Goal: Contribute content

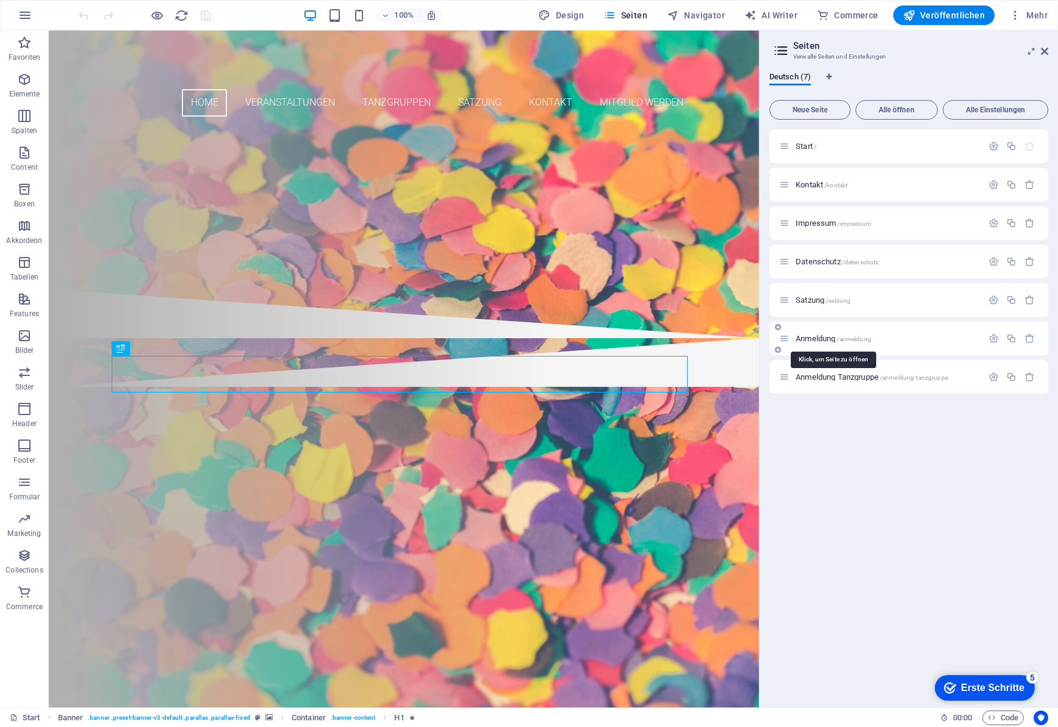
click at [820, 336] on span "Anmeldung /anmeldung" at bounding box center [834, 338] width 76 height 9
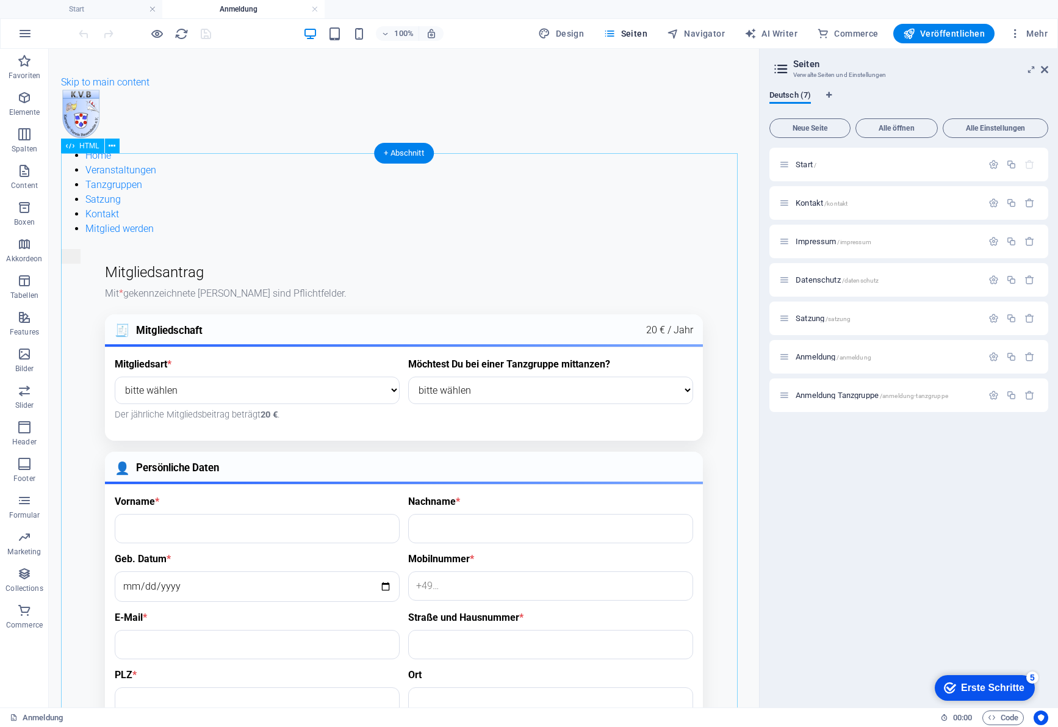
click at [424, 300] on div "Mitgliedsantrag – KV Bauernheim e.V. Mitgliedsantrag Mit * gekennzeichnete [PER…" at bounding box center [404, 663] width 686 height 799
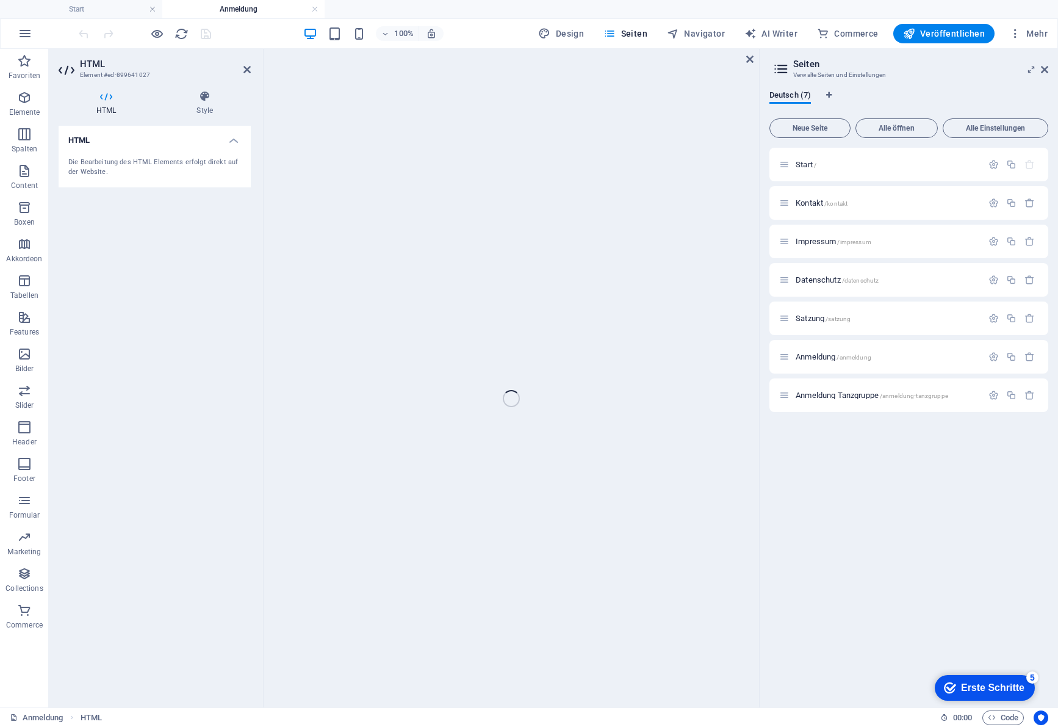
scroll to position [519, 0]
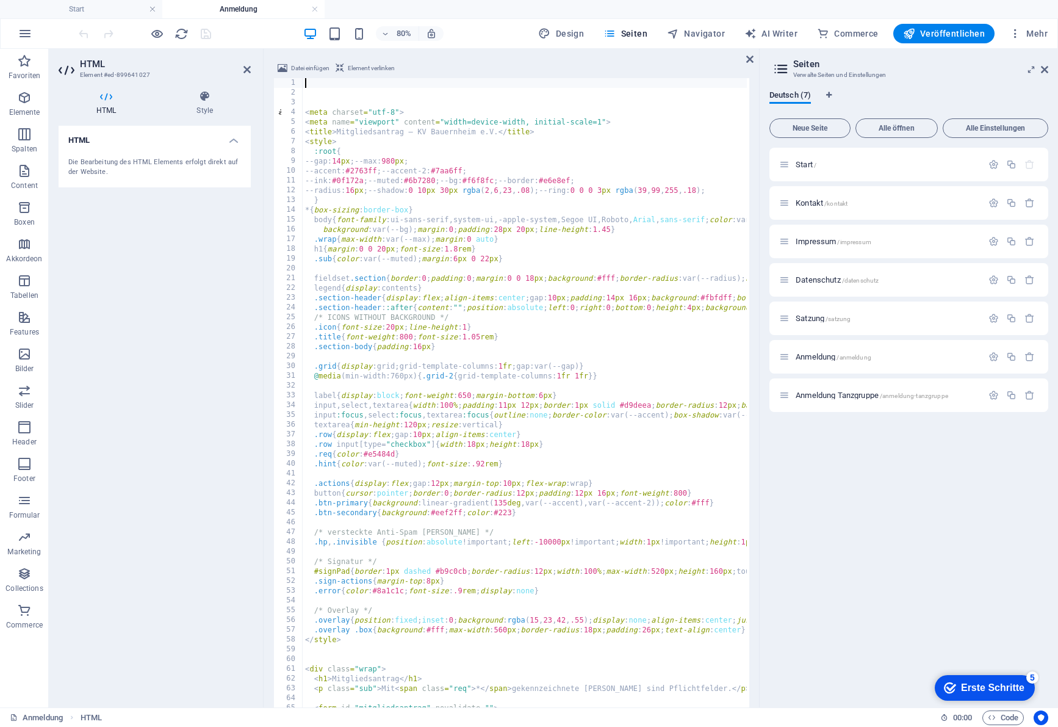
click at [461, 459] on div "< meta charset = "utf-8" > < meta name = "viewport" content = "width=device-wid…" at bounding box center [861, 416] width 1116 height 677
type textarea ".hint{color:var(--muted);font-size:.92rem}"
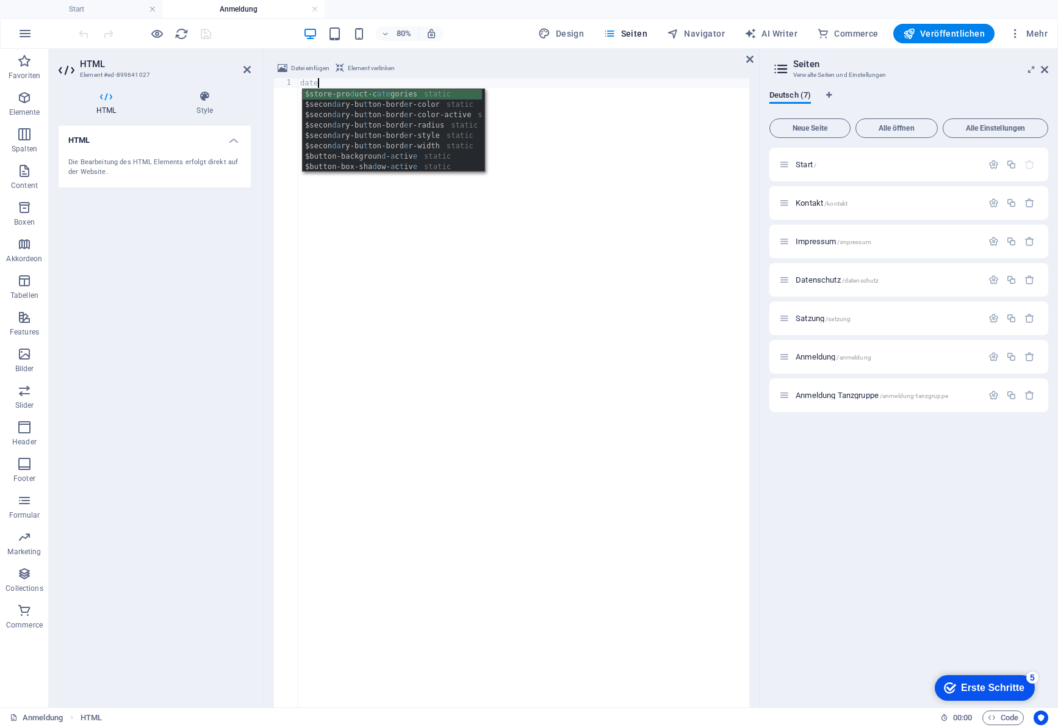
type textarea "daten"
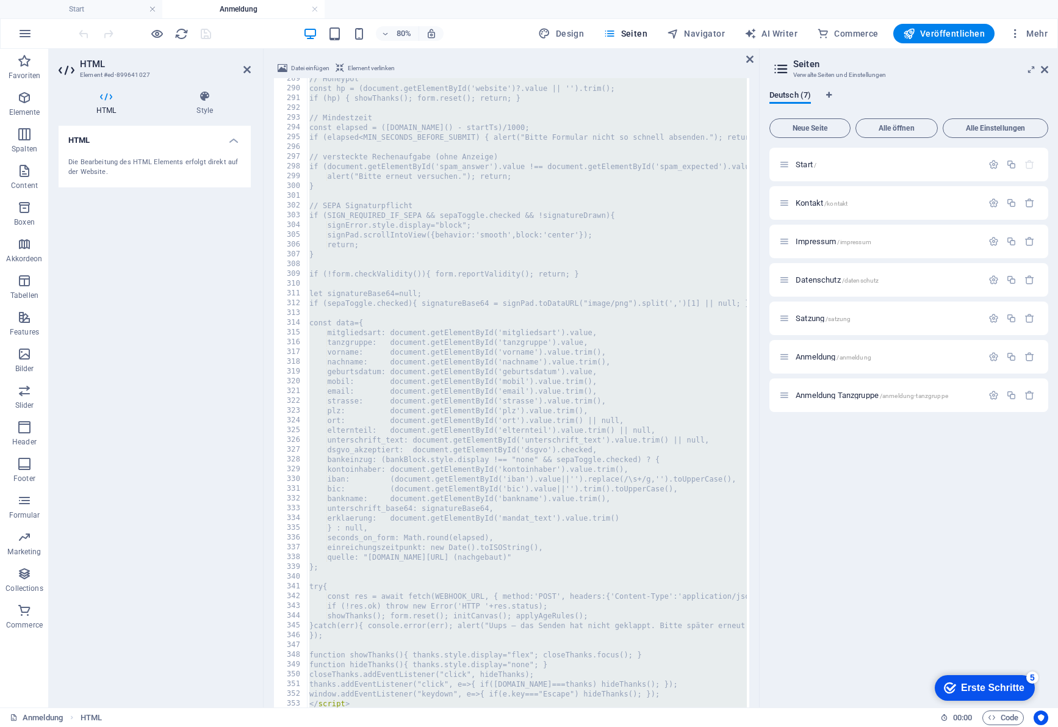
scroll to position [2817, 0]
click at [465, 486] on div "// Honeypot const hp = (document.getElementById('website')?.value || '').trim()…" at bounding box center [865, 412] width 1116 height 677
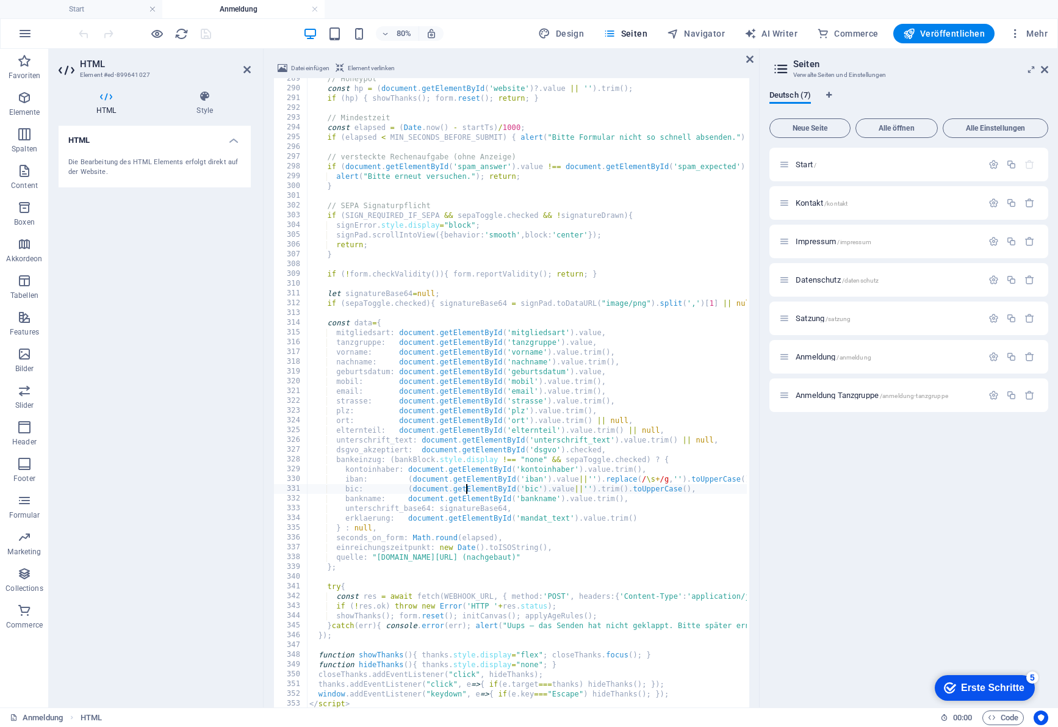
type textarea "bankname: document.getElementById('bankname').value.trim(),"
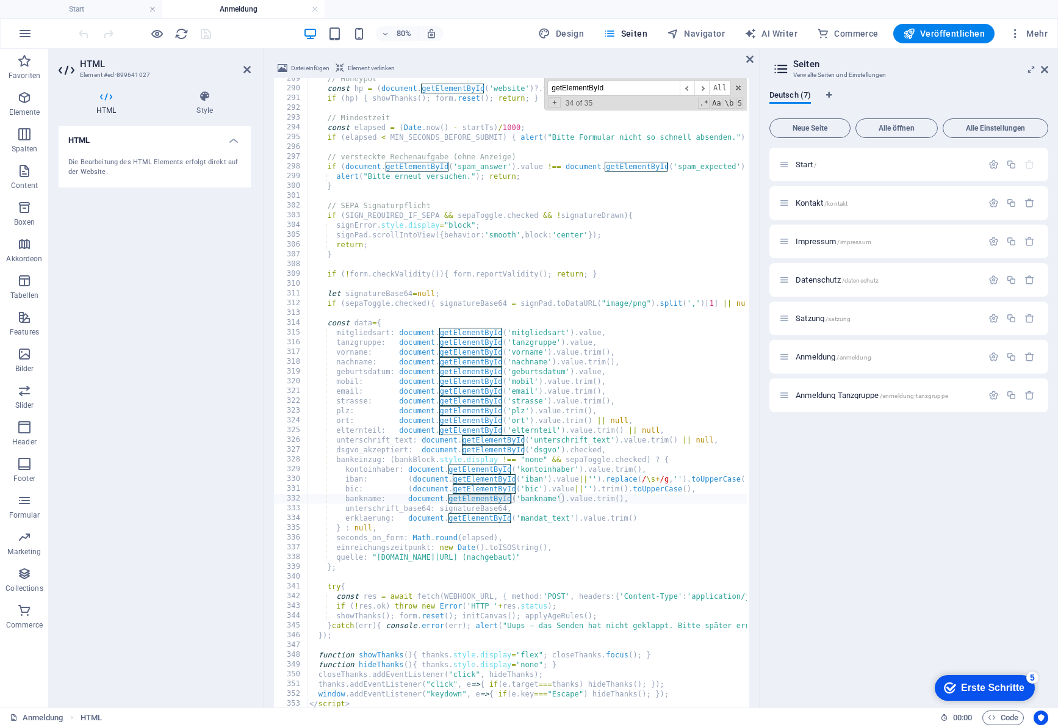
drag, startPoint x: 623, startPoint y: 87, endPoint x: 532, endPoint y: 78, distance: 92.0
click at [532, 78] on div "// Honeypot const hp = ( document . getElementById ( 'website' ) ?. value || ''…" at bounding box center [527, 408] width 440 height 660
click at [587, 92] on input "getElementById" at bounding box center [613, 88] width 132 height 15
click at [587, 91] on input "getElementById" at bounding box center [613, 88] width 132 height 15
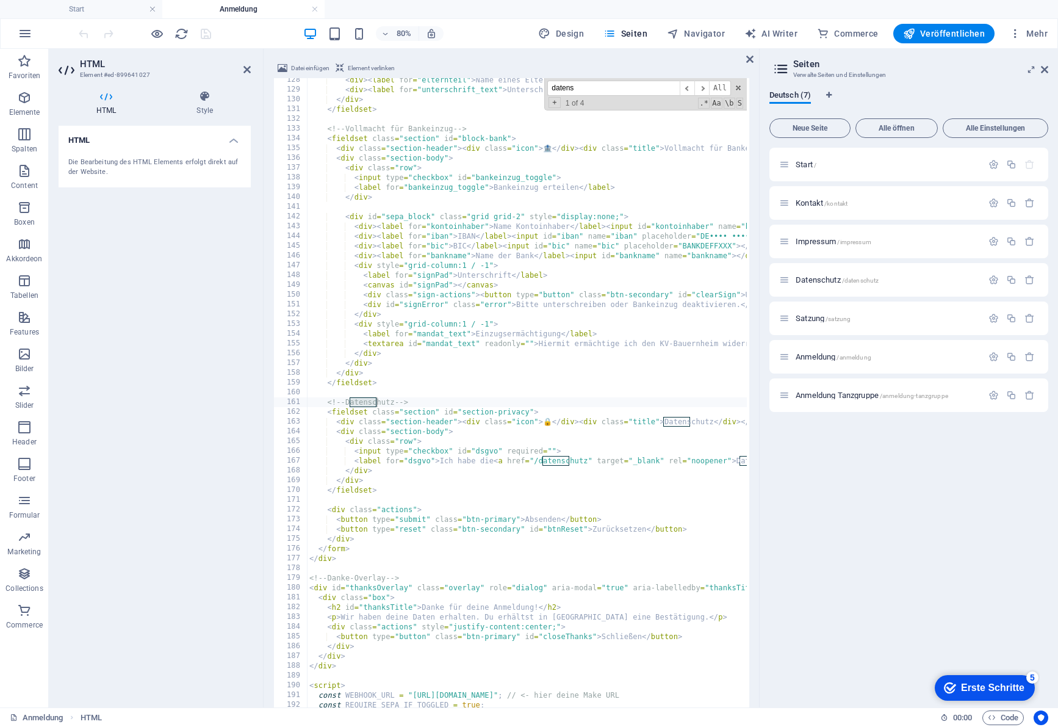
scroll to position [1244, 0]
type input "datenschi"
click at [320, 391] on div "< div > < label for = "elternteil" > Name eines Elternteils (bei Minderjährigen…" at bounding box center [865, 413] width 1116 height 677
drag, startPoint x: 328, startPoint y: 403, endPoint x: 349, endPoint y: 417, distance: 25.6
click at [348, 416] on div "< div > < label for = "elternteil" > Name eines Elternteils (bei Minderjährigen…" at bounding box center [865, 413] width 1116 height 677
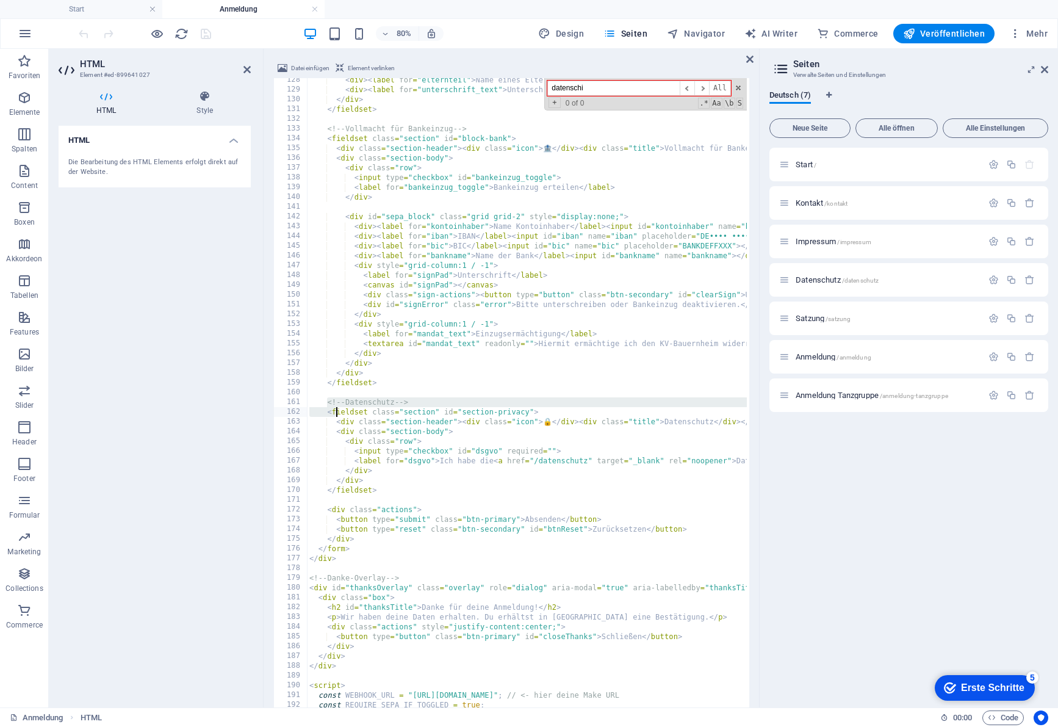
type textarea "<!-- Datenschutz --> <fieldset class="section" id="section-privacy">"
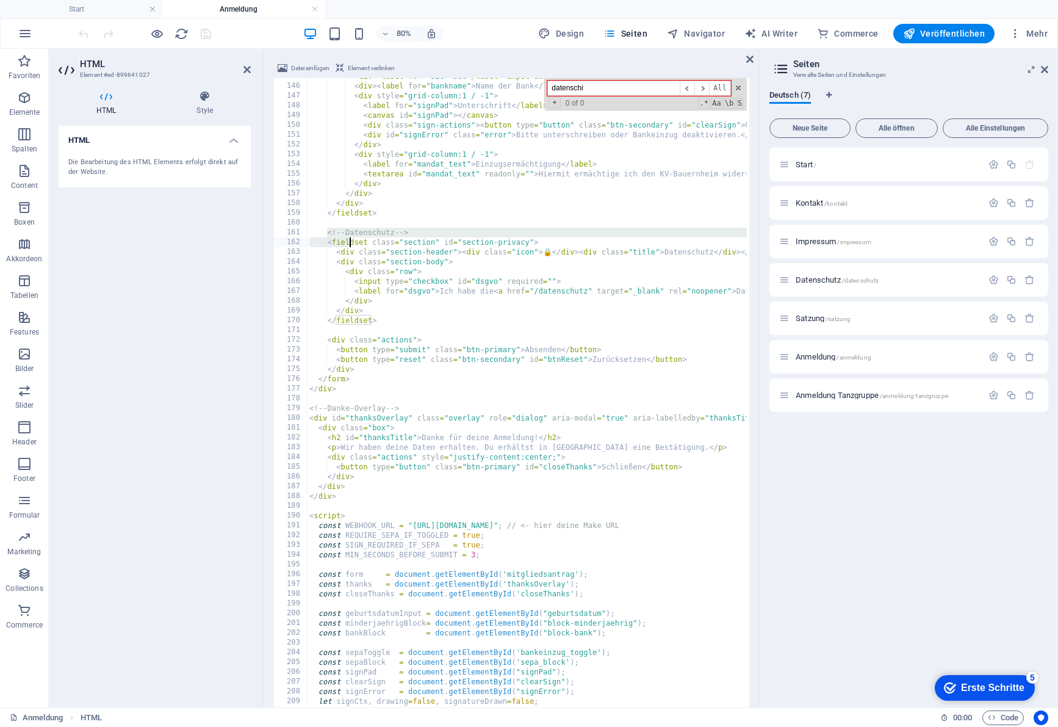
scroll to position [1413, 0]
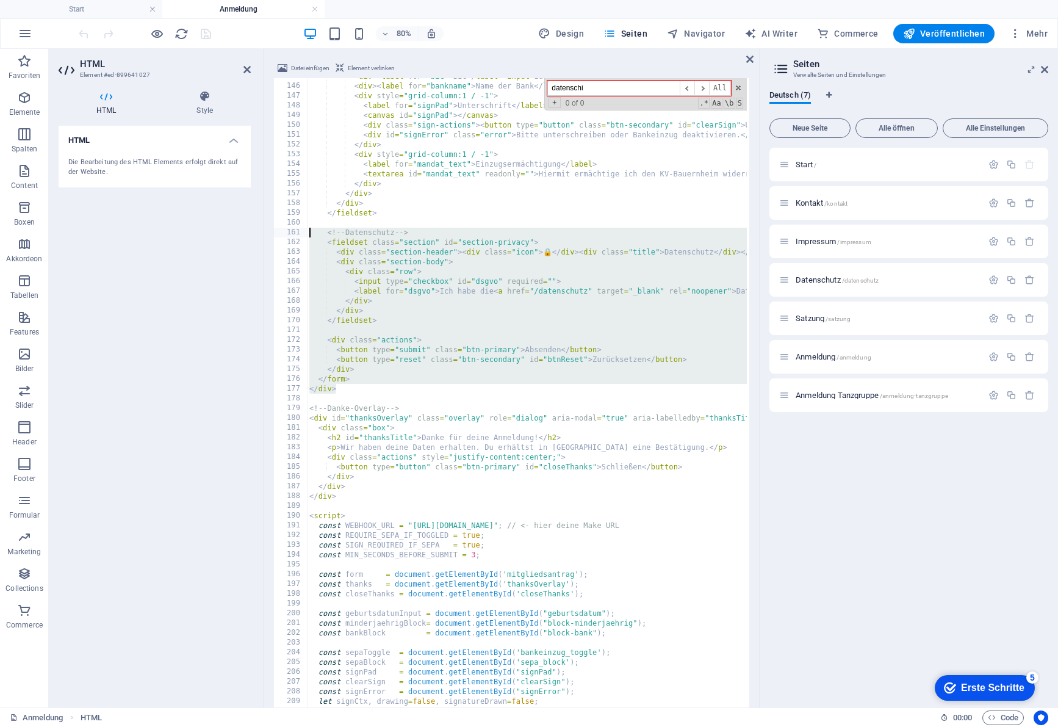
drag, startPoint x: 350, startPoint y: 391, endPoint x: 288, endPoint y: 230, distance: 172.2
click at [288, 230] on div "<!-- Datenschutz --> <fieldset class="section" id="section-privacy"> 145 146 14…" at bounding box center [511, 408] width 476 height 660
paste textarea
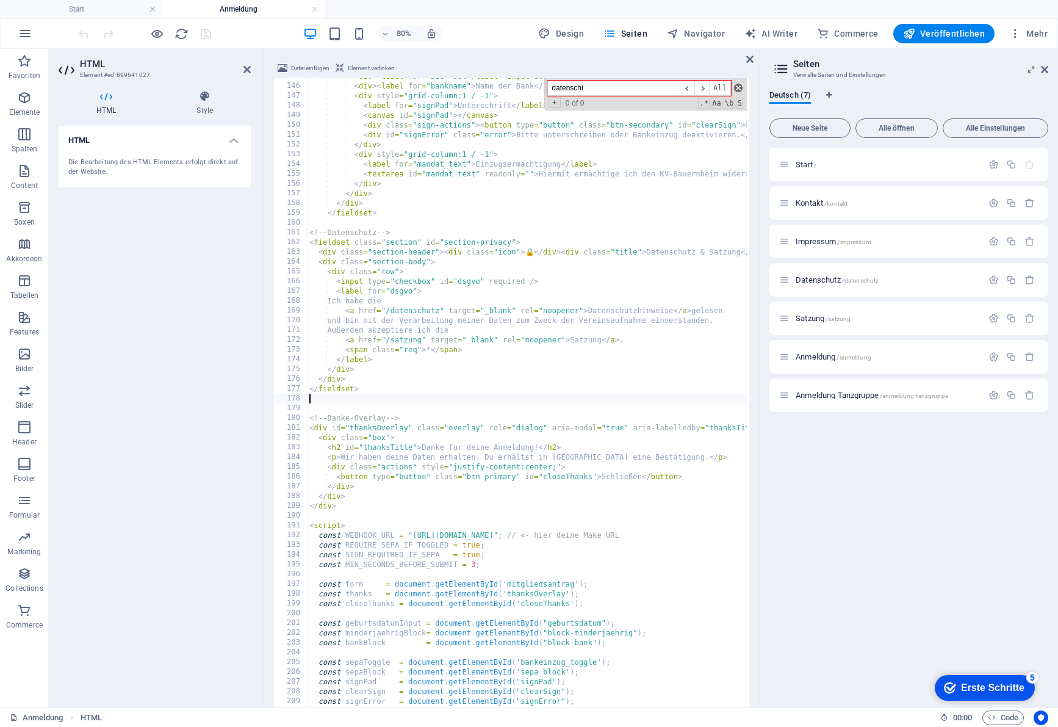
click at [740, 90] on span at bounding box center [738, 88] width 9 height 9
drag, startPoint x: 751, startPoint y: 60, endPoint x: 604, endPoint y: 236, distance: 229.2
click at [751, 60] on icon at bounding box center [749, 59] width 7 height 10
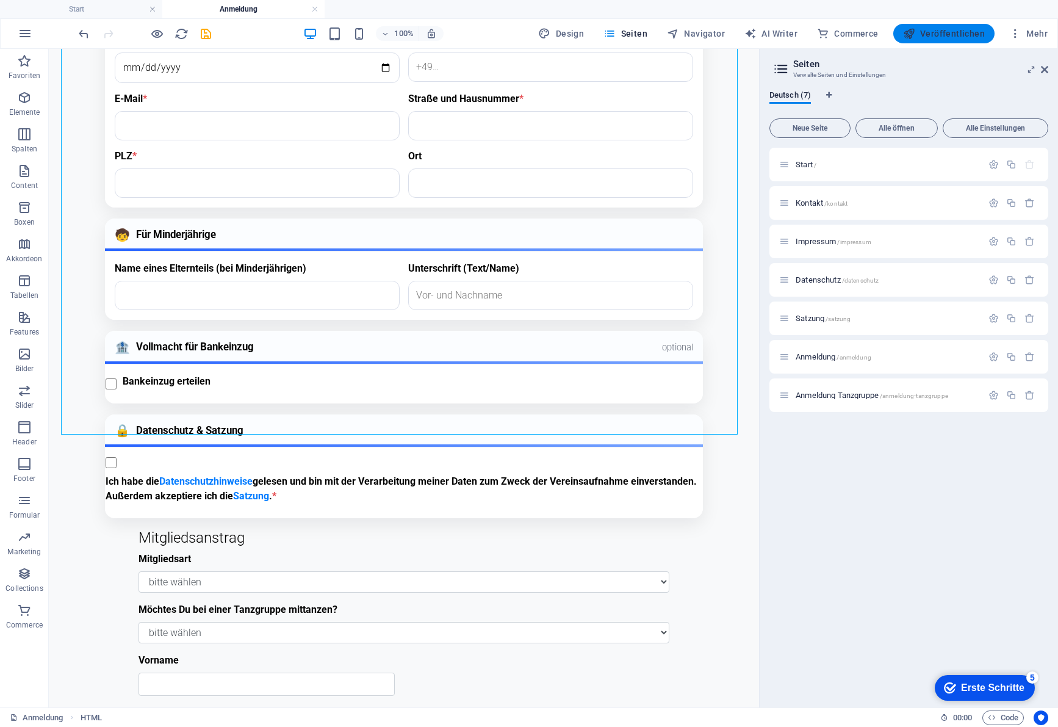
click at [954, 34] on span "Veröffentlichen" at bounding box center [944, 33] width 82 height 12
